Goal: Check status

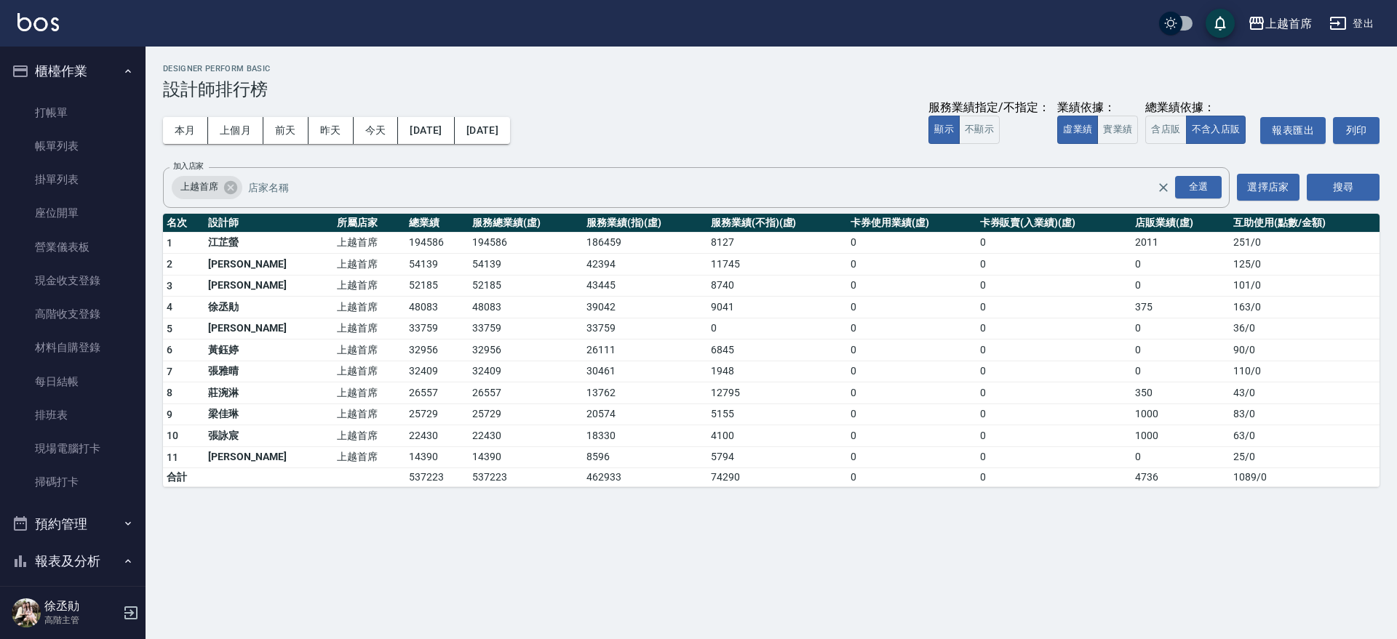
scroll to position [764, 0]
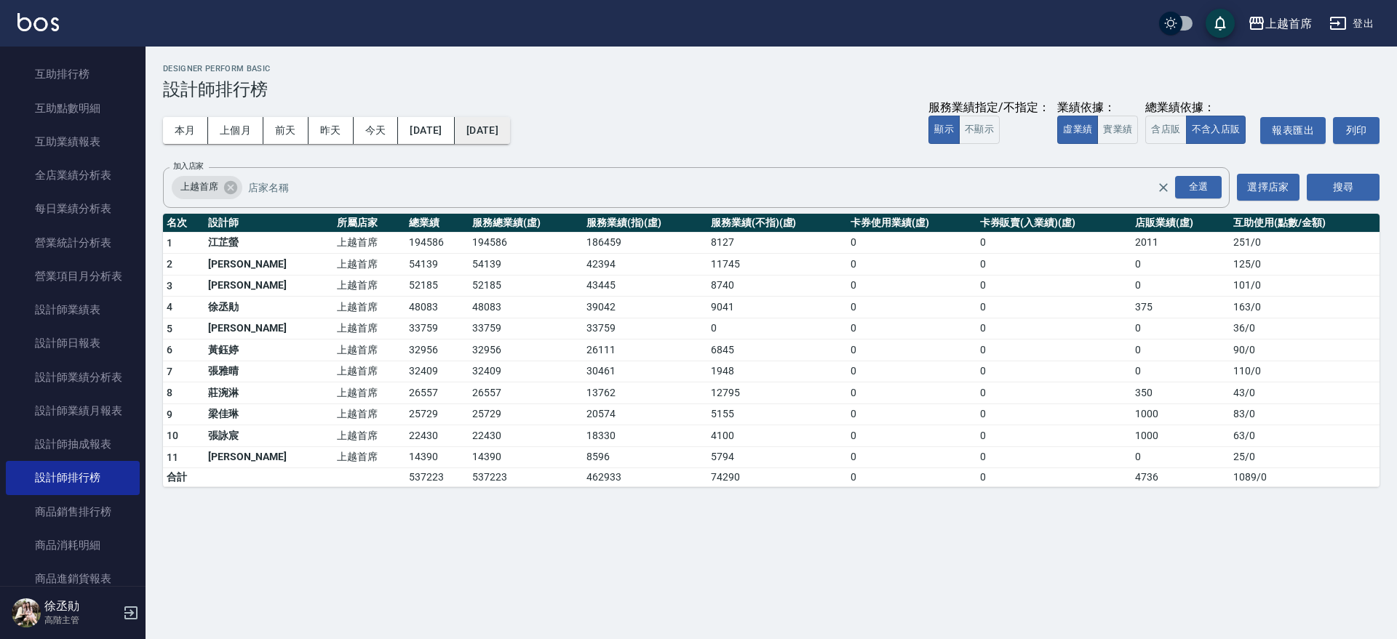
click at [508, 136] on button "[DATE]" at bounding box center [482, 130] width 55 height 27
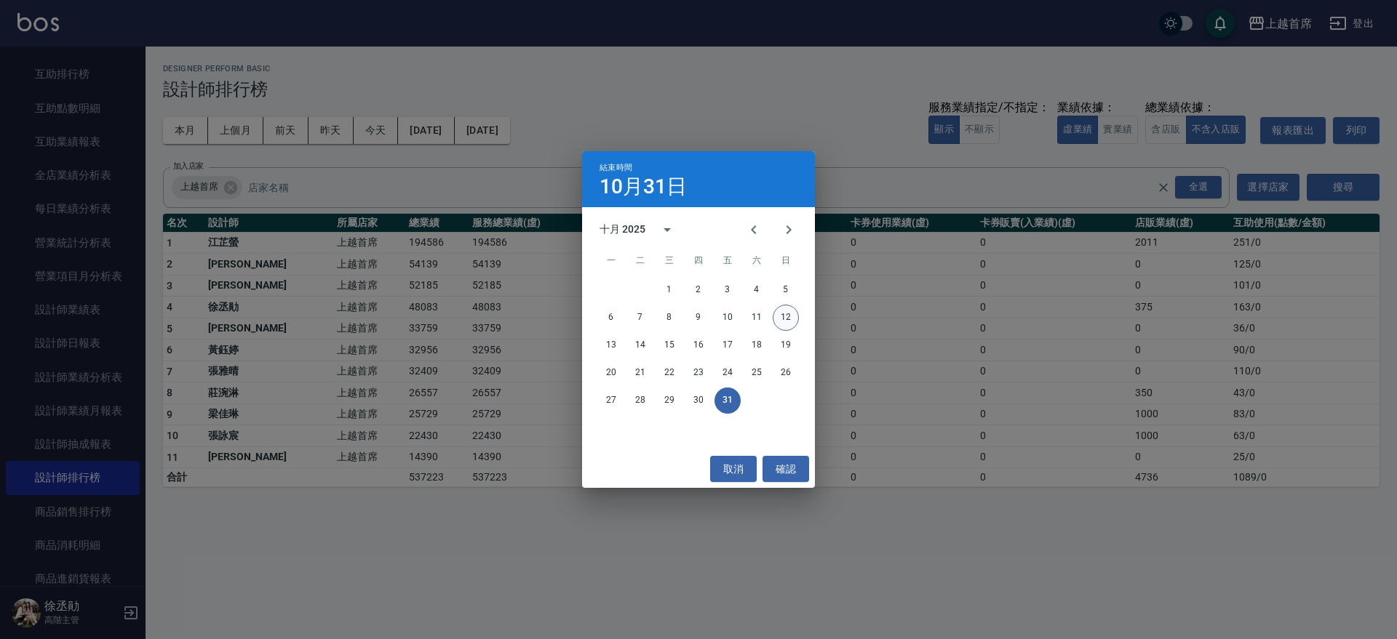
click at [794, 316] on button "12" at bounding box center [785, 318] width 26 height 26
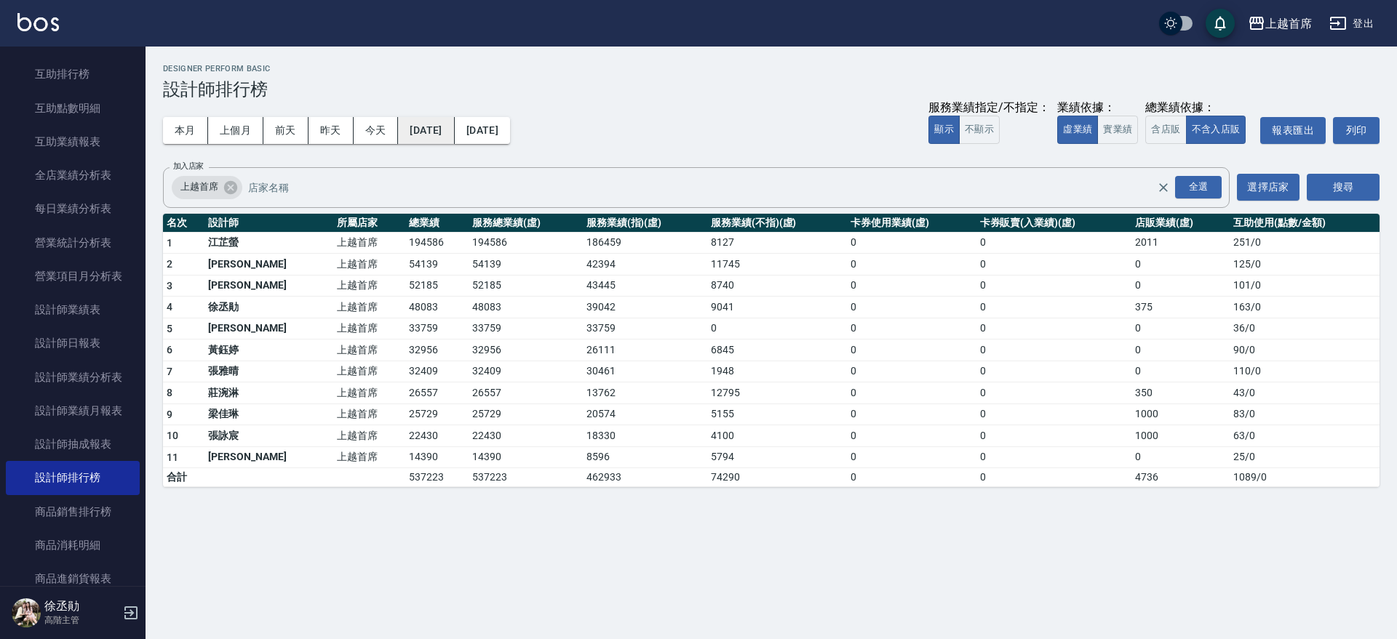
click at [454, 133] on button "[DATE]" at bounding box center [426, 130] width 56 height 27
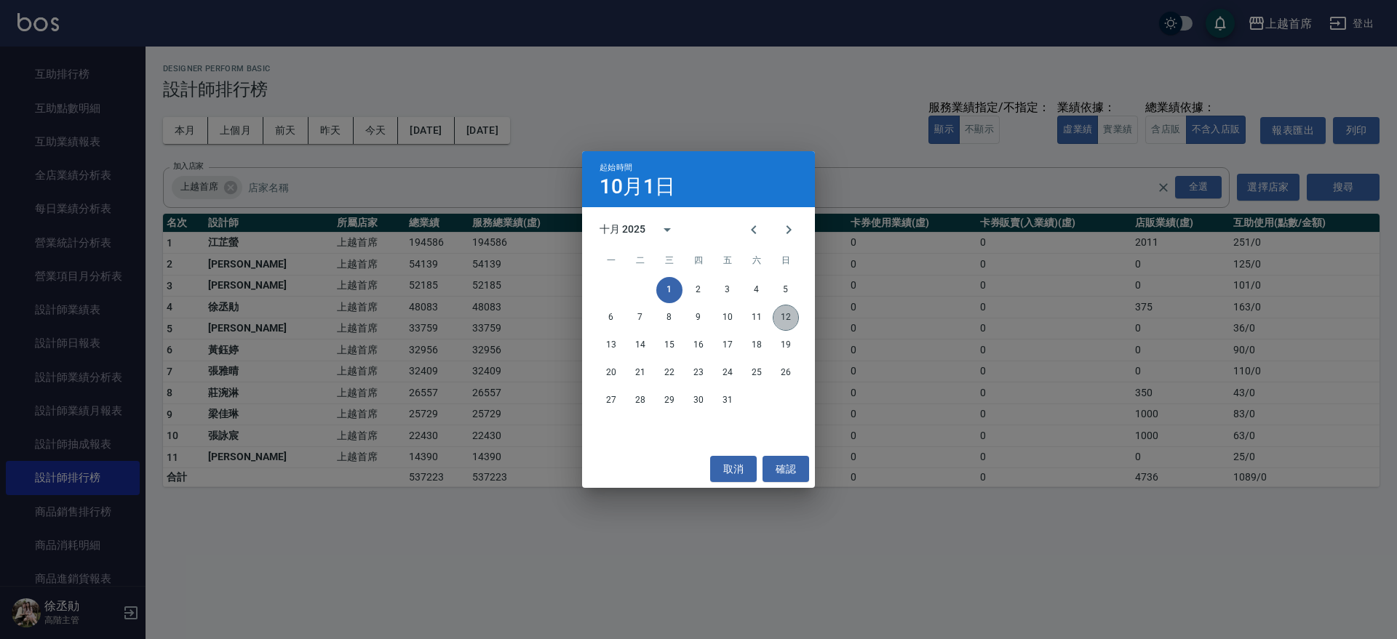
click at [780, 319] on button "12" at bounding box center [785, 318] width 26 height 26
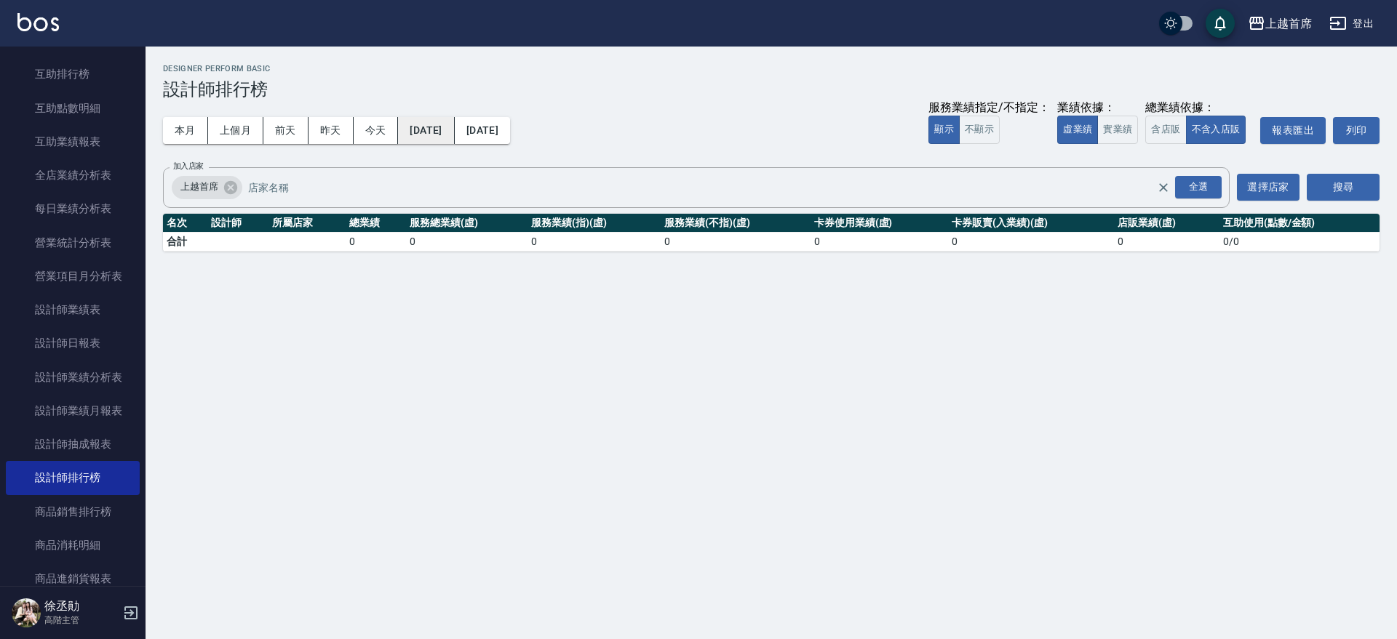
click at [454, 131] on button "[DATE]" at bounding box center [426, 130] width 56 height 27
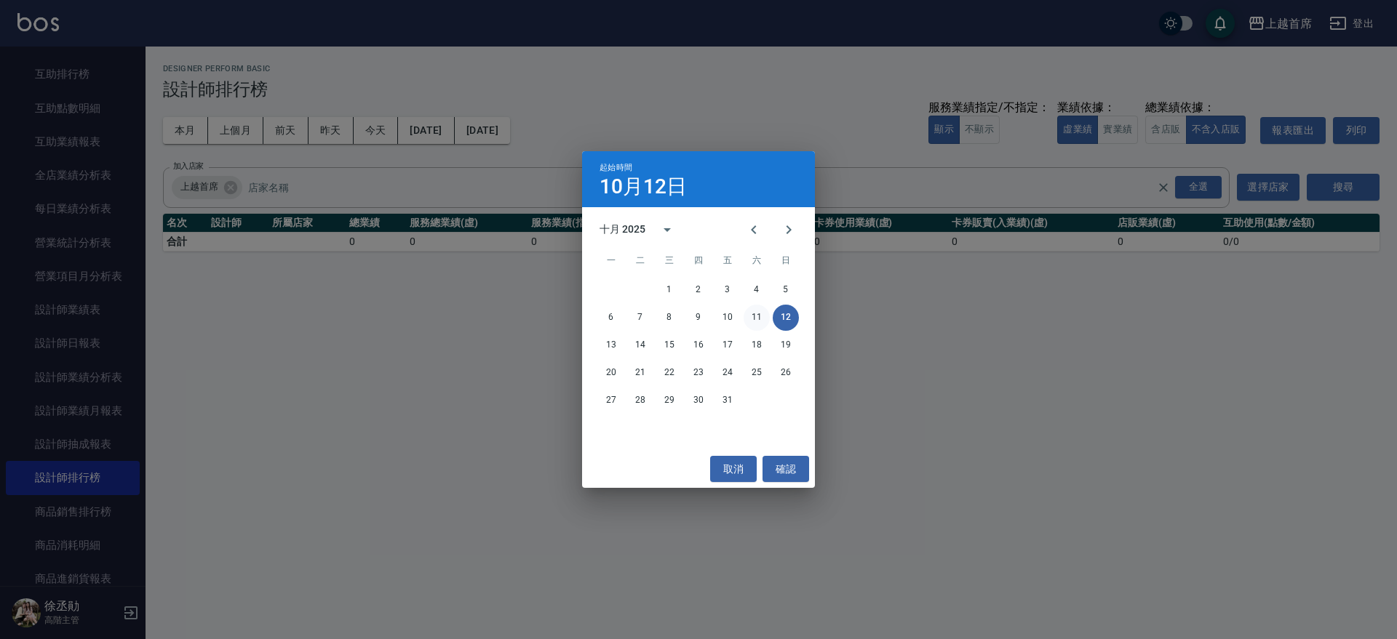
click at [759, 318] on button "11" at bounding box center [756, 318] width 26 height 26
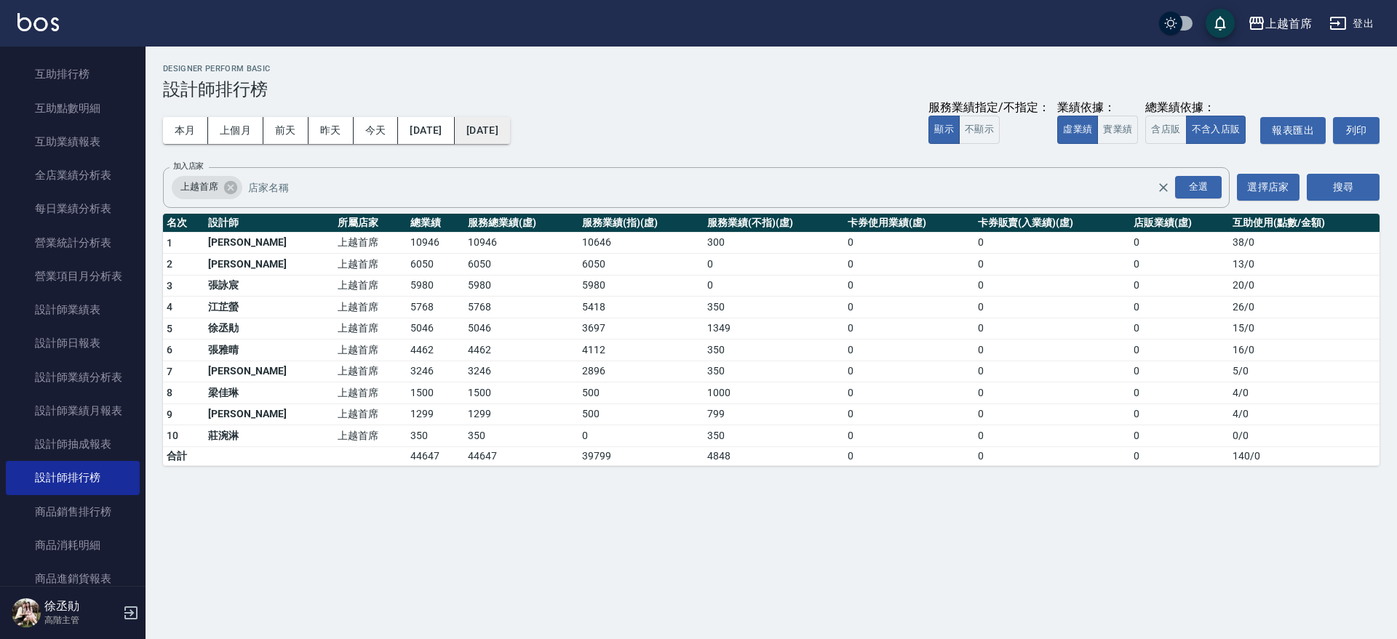
click at [510, 132] on button "[DATE]" at bounding box center [482, 130] width 55 height 27
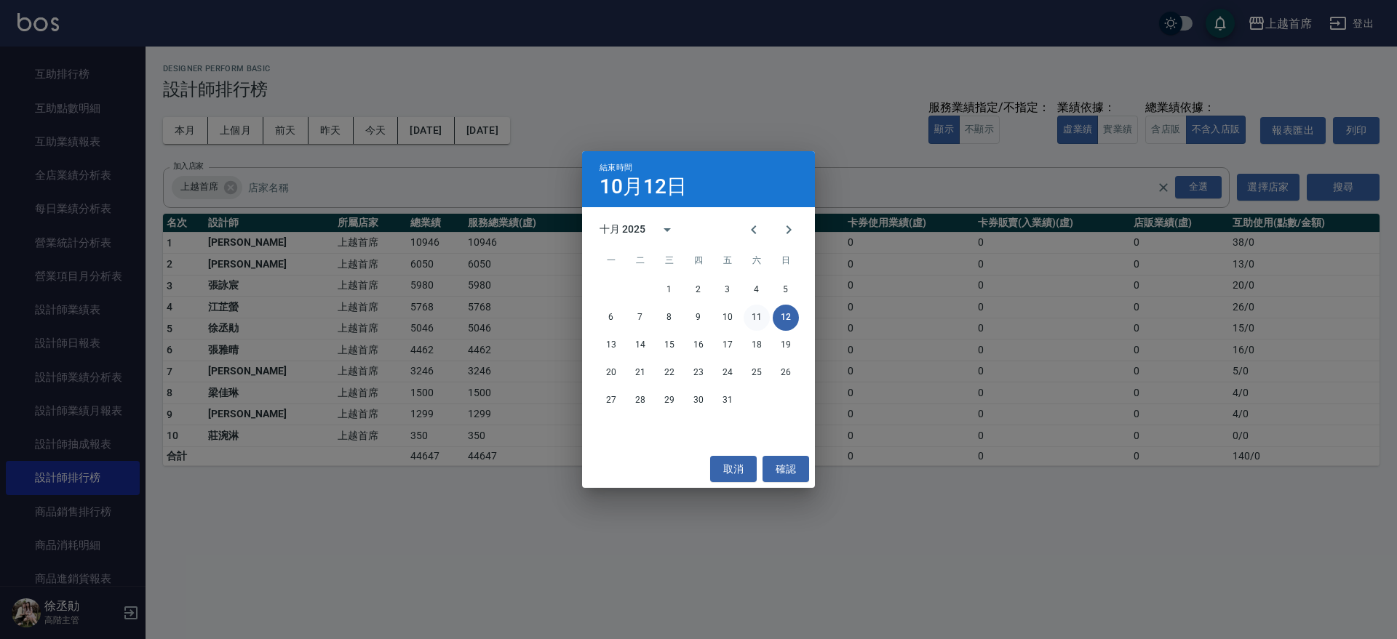
click at [762, 319] on button "11" at bounding box center [756, 318] width 26 height 26
